Goal: Task Accomplishment & Management: Manage account settings

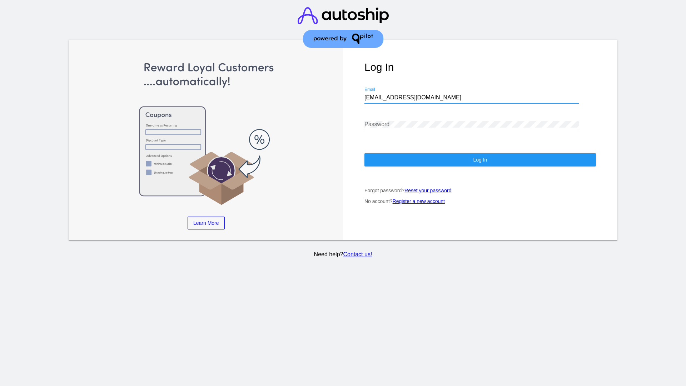
type input "[EMAIL_ADDRESS][DOMAIN_NAME]"
click at [480, 160] on span "Log In" at bounding box center [480, 160] width 14 height 6
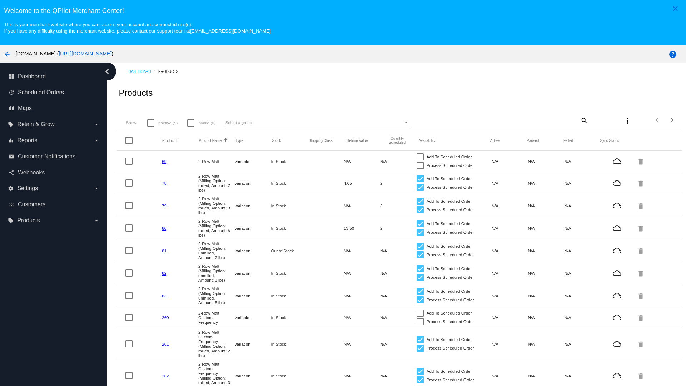
click at [162, 122] on span "Inactive (5)" at bounding box center [167, 123] width 20 height 9
click at [151, 126] on input "Inactive (5)" at bounding box center [150, 126] width 0 height 0
checkbox input "true"
click at [583, 120] on mat-icon "search" at bounding box center [583, 120] width 9 height 11
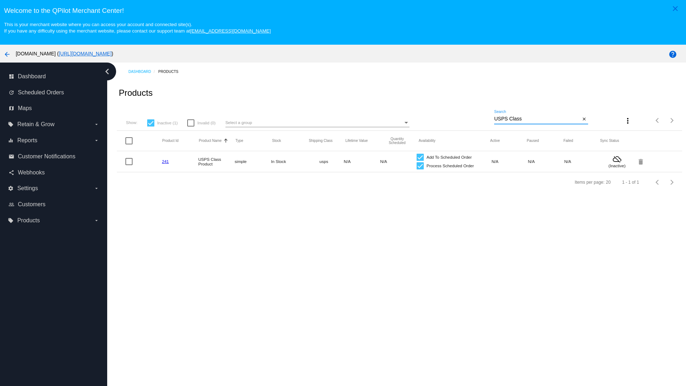
type input "Variable Enable"
